Goal: Information Seeking & Learning: Learn about a topic

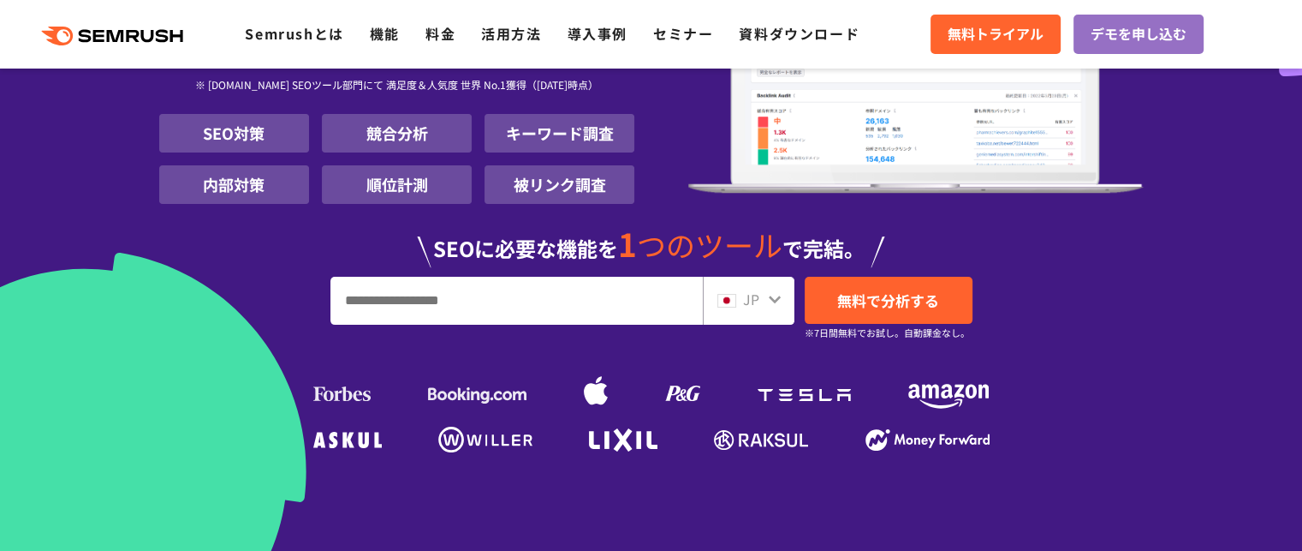
scroll to position [297, 0]
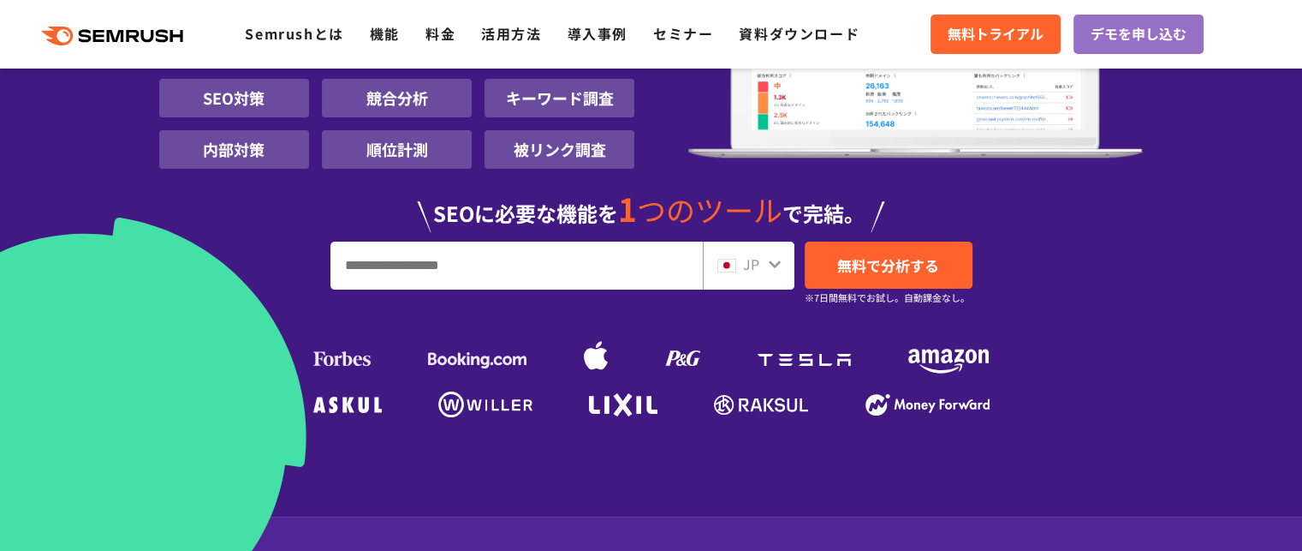
click at [427, 285] on input "URL、キーワードを入力してください" at bounding box center [516, 265] width 371 height 46
type input "*********"
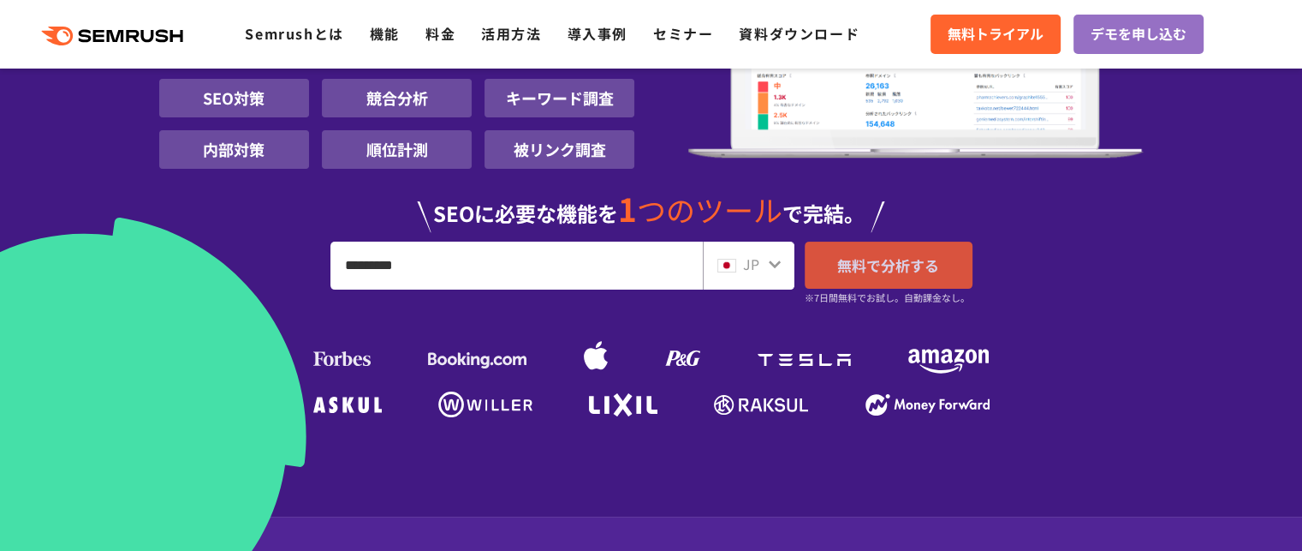
click at [843, 273] on span "無料で分析する" at bounding box center [888, 264] width 102 height 21
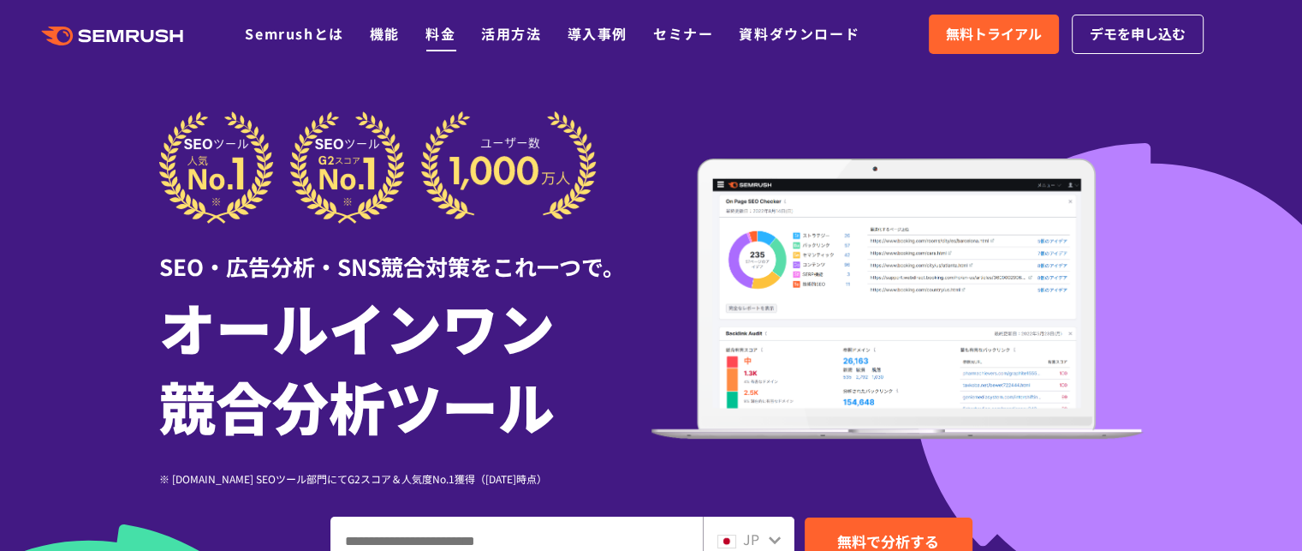
click at [438, 27] on link "料金" at bounding box center [441, 33] width 30 height 21
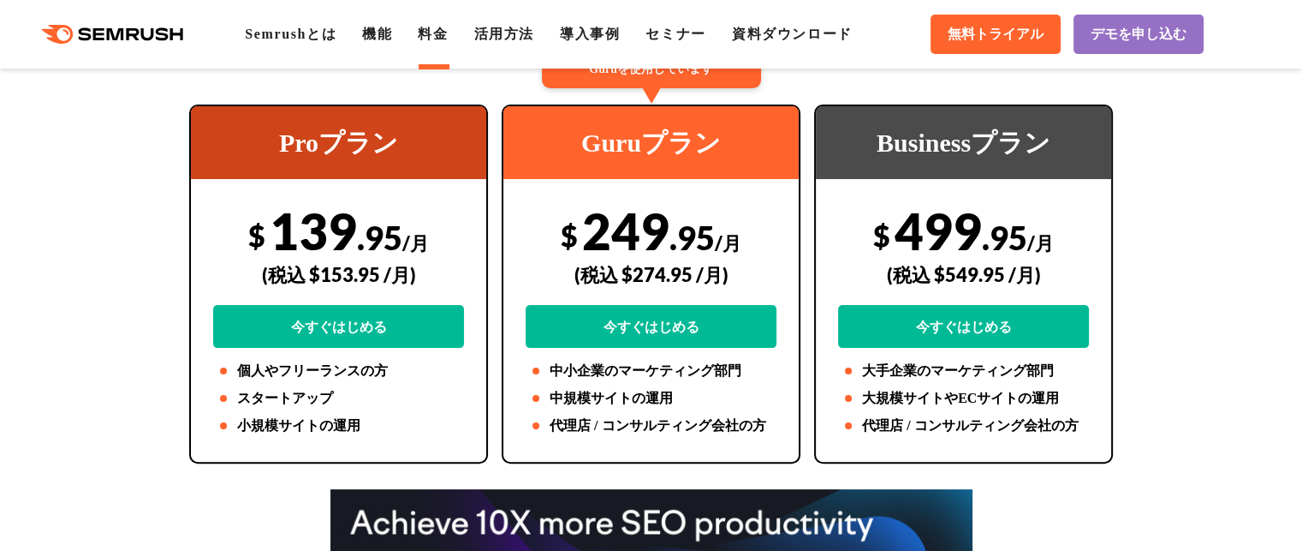
scroll to position [411, 0]
